Goal: Use online tool/utility: Utilize a website feature to perform a specific function

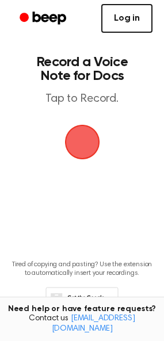
click at [122, 5] on link "Log in" at bounding box center [126, 18] width 51 height 29
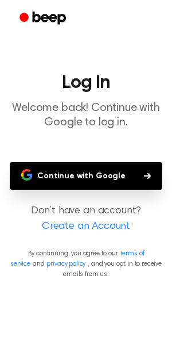
click at [77, 179] on button "Continue with Google" at bounding box center [86, 176] width 153 height 28
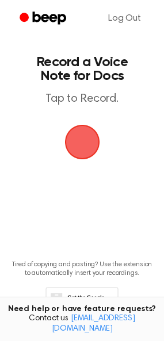
click at [75, 130] on span "button" at bounding box center [81, 141] width 41 height 41
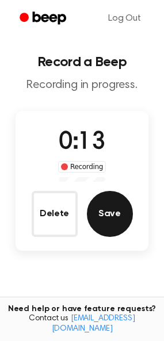
click at [110, 224] on button "Save" at bounding box center [110, 214] width 46 height 46
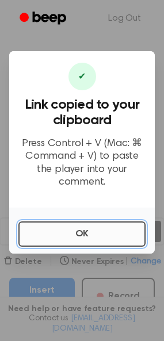
click at [53, 226] on button "OK" at bounding box center [81, 233] width 127 height 25
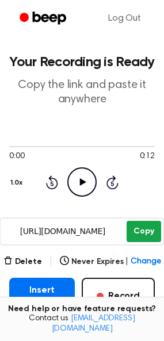
click at [140, 230] on button "Copy" at bounding box center [143, 231] width 34 height 21
